Goal: Check status: Check status

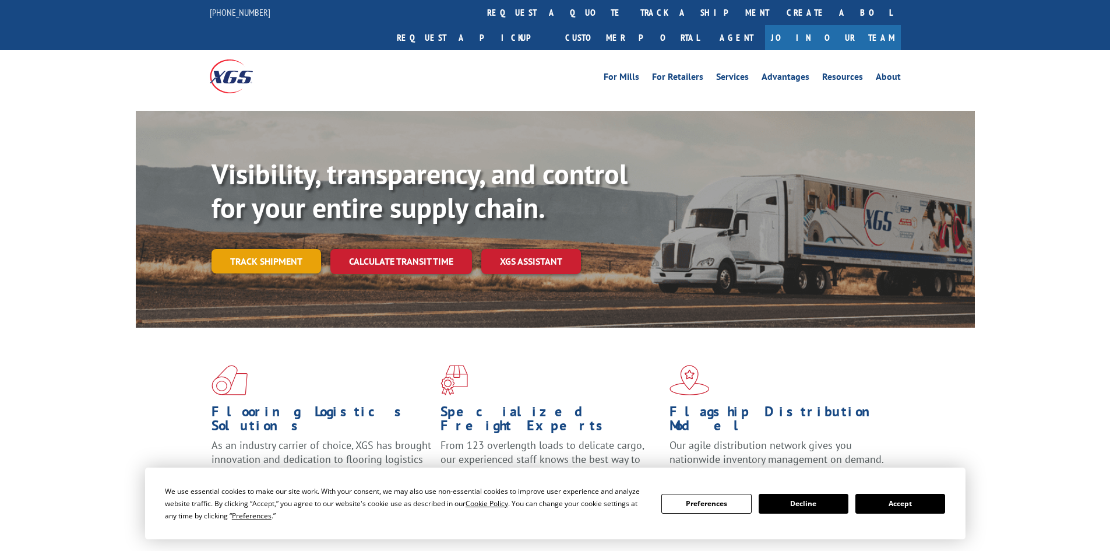
click at [262, 249] on link "Track shipment" at bounding box center [267, 261] width 110 height 24
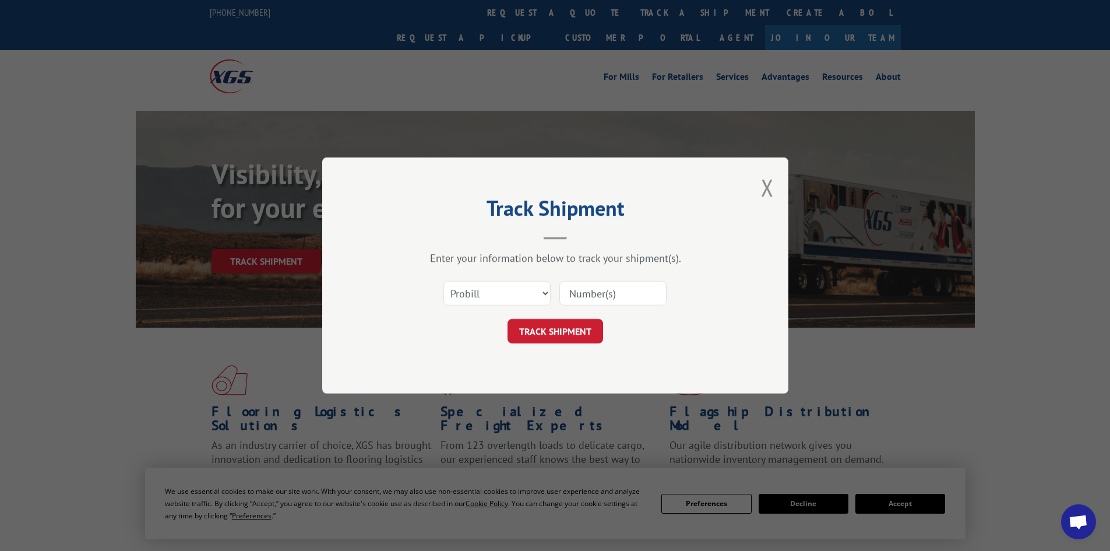
paste input "261562250828"
type input "261562250828"
click at [555, 321] on button "TRACK SHIPMENT" at bounding box center [556, 331] width 96 height 24
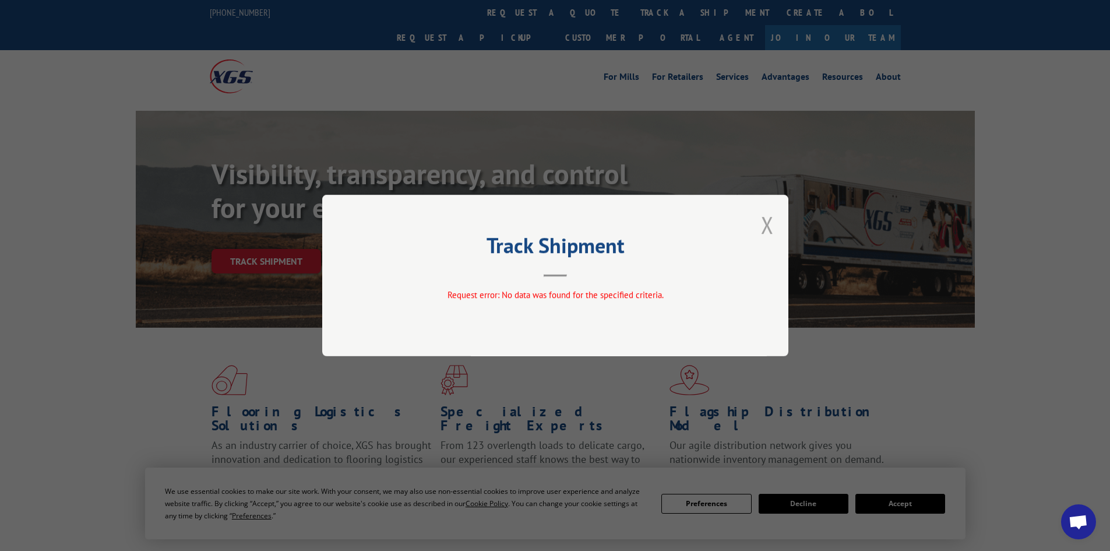
click at [769, 228] on button "Close modal" at bounding box center [767, 224] width 13 height 31
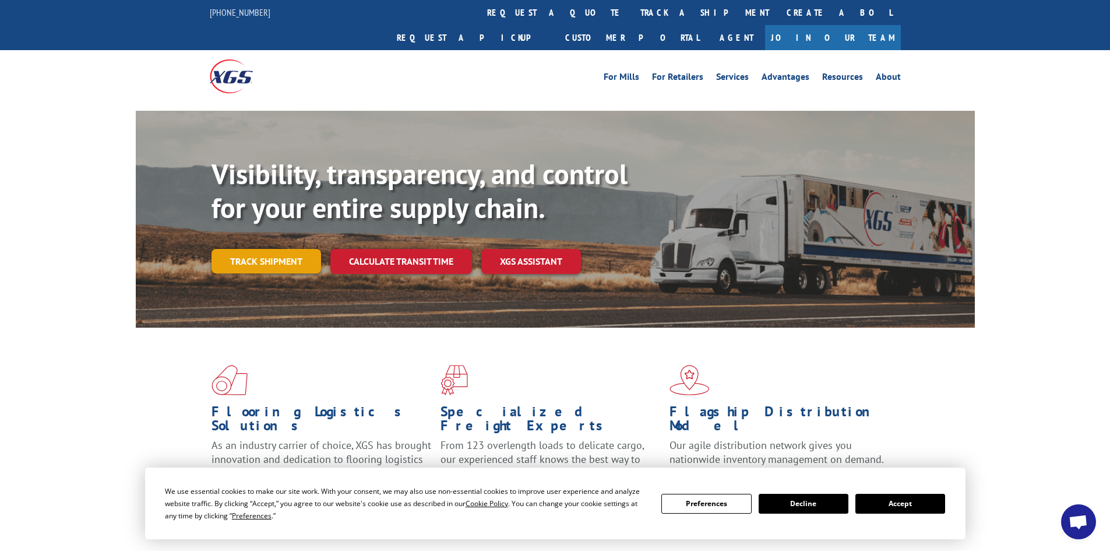
click at [269, 249] on link "Track shipment" at bounding box center [267, 261] width 110 height 24
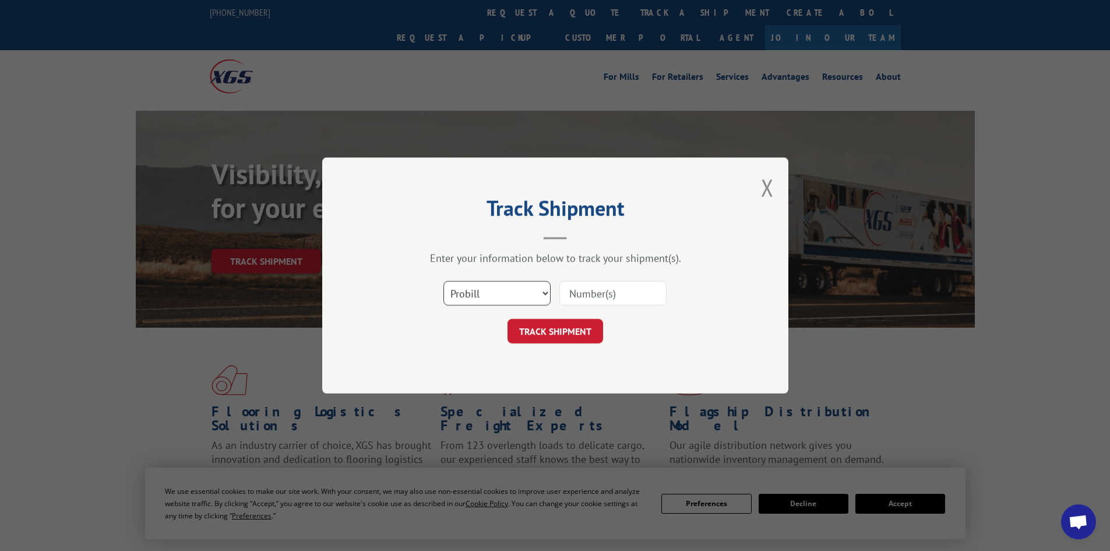
click at [456, 285] on select "Select category... Probill BOL PO" at bounding box center [497, 293] width 107 height 24
select select "bol"
click at [444, 281] on select "Select category... Probill BOL PO" at bounding box center [497, 293] width 107 height 24
paste input "261562250828"
type input "261562250828"
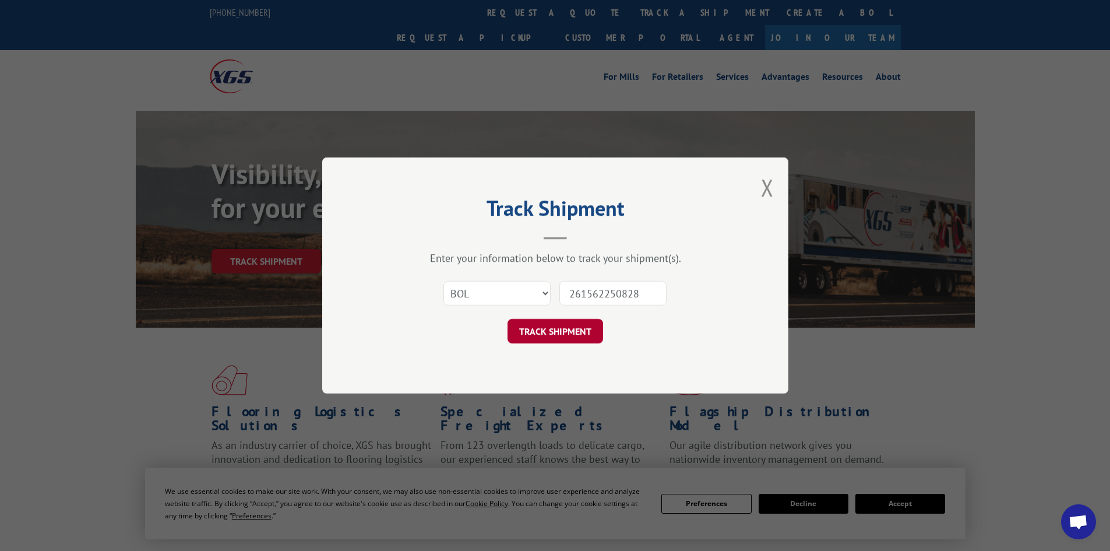
click at [569, 326] on button "TRACK SHIPMENT" at bounding box center [556, 331] width 96 height 24
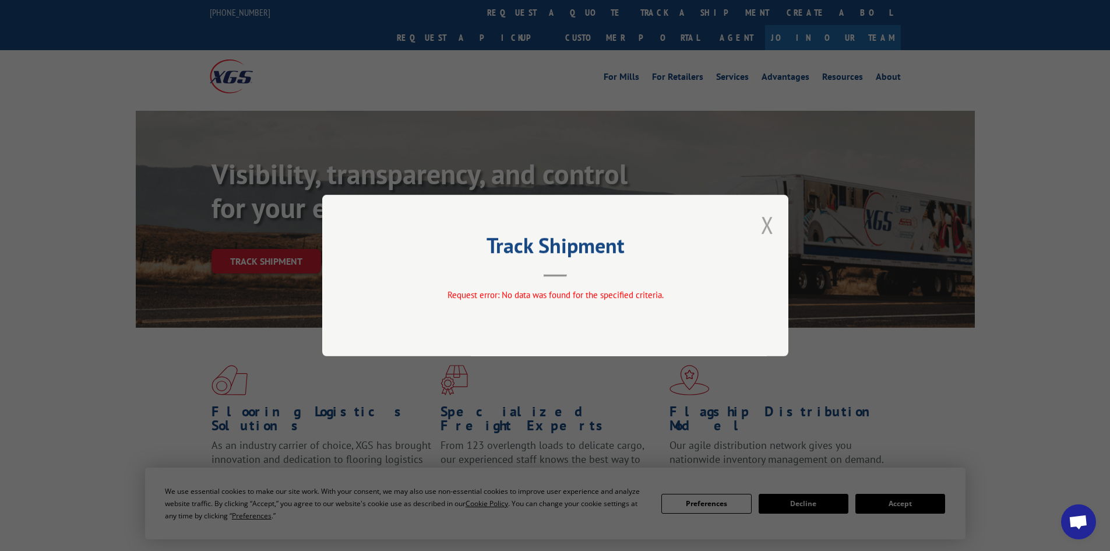
click at [765, 221] on button "Close modal" at bounding box center [767, 224] width 13 height 31
